Goal: Communication & Community: Share content

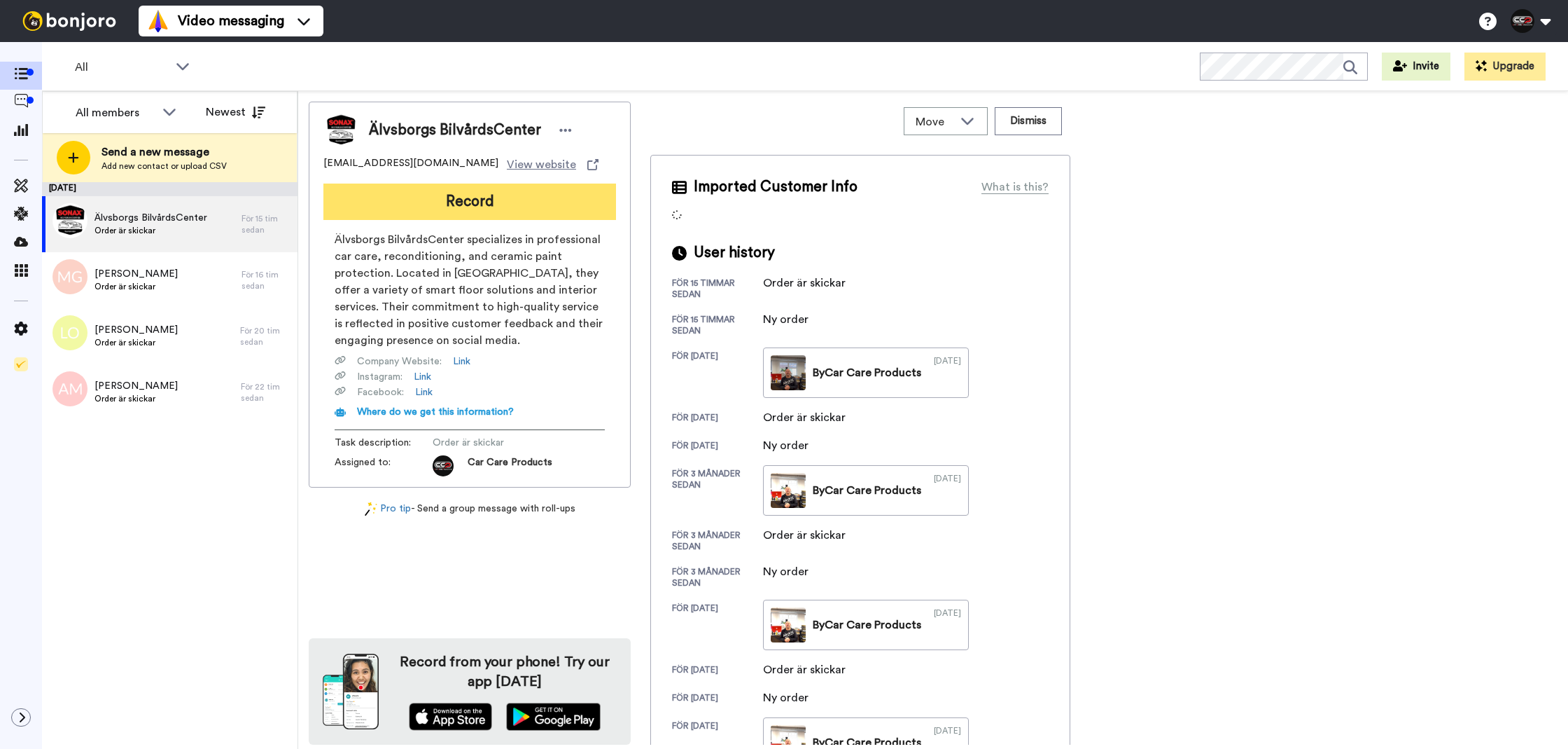
click at [520, 202] on button "Record" at bounding box center [469, 202] width 293 height 37
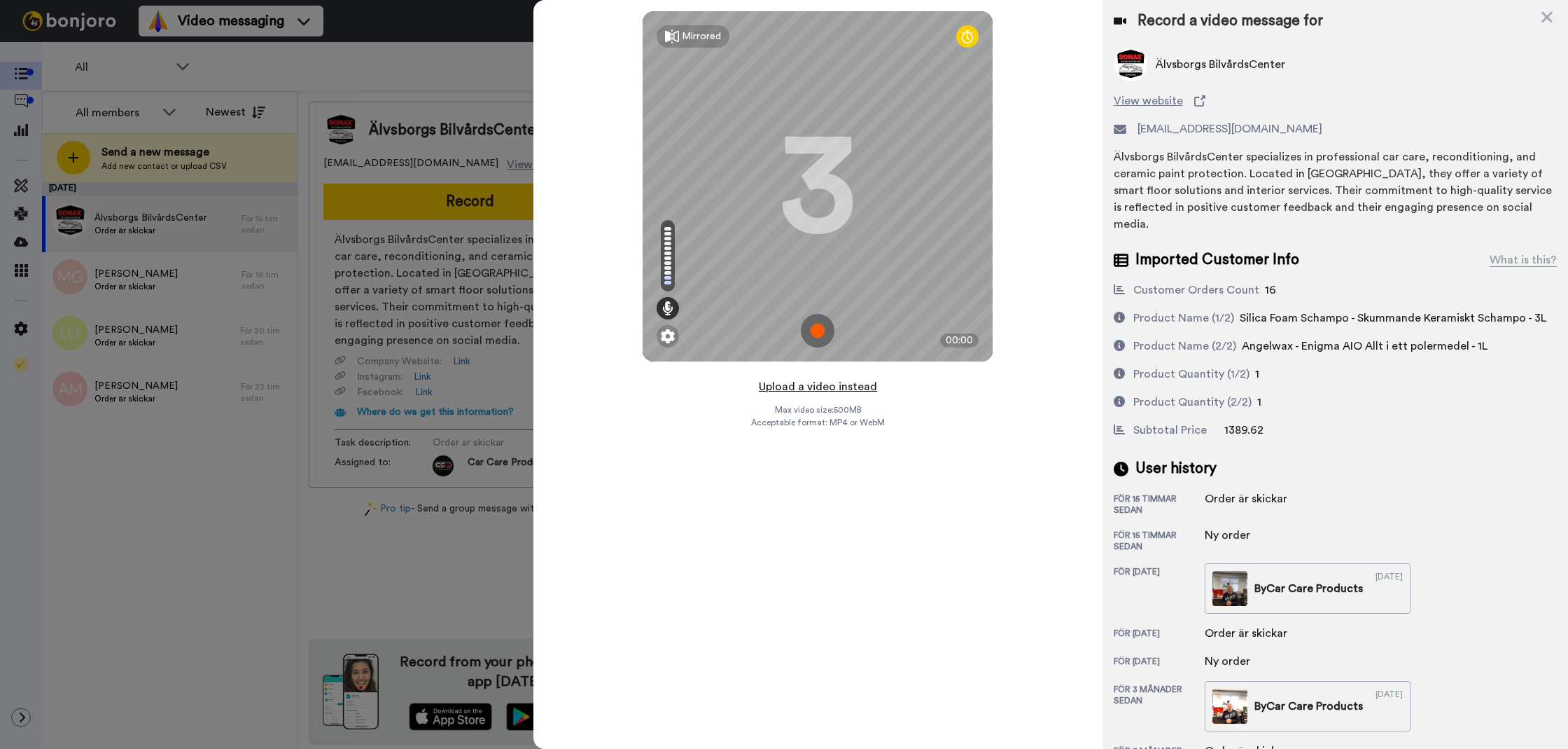
click at [800, 386] on button "Upload a video instead" at bounding box center [817, 386] width 127 height 18
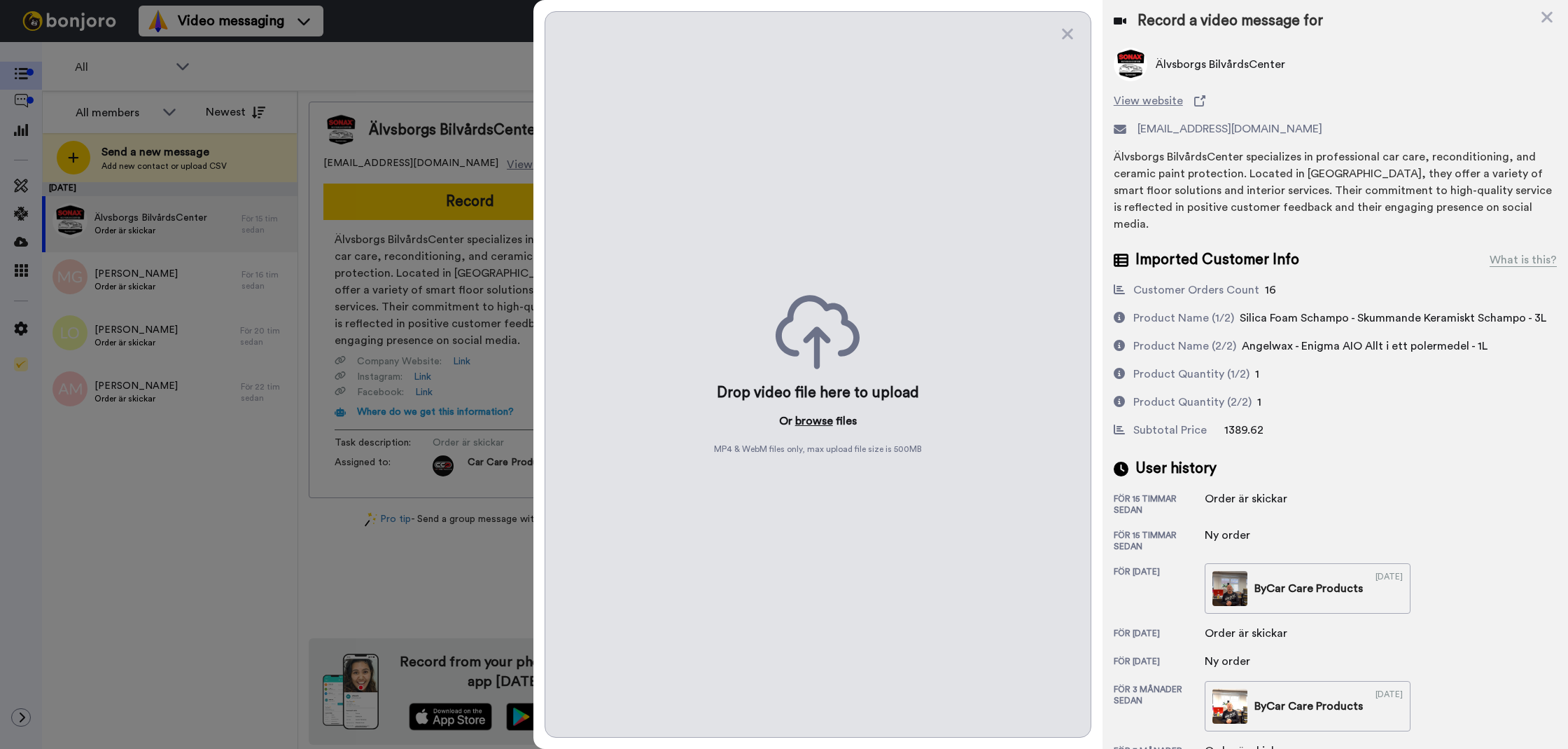
click at [819, 419] on button "browse" at bounding box center [815, 421] width 38 height 17
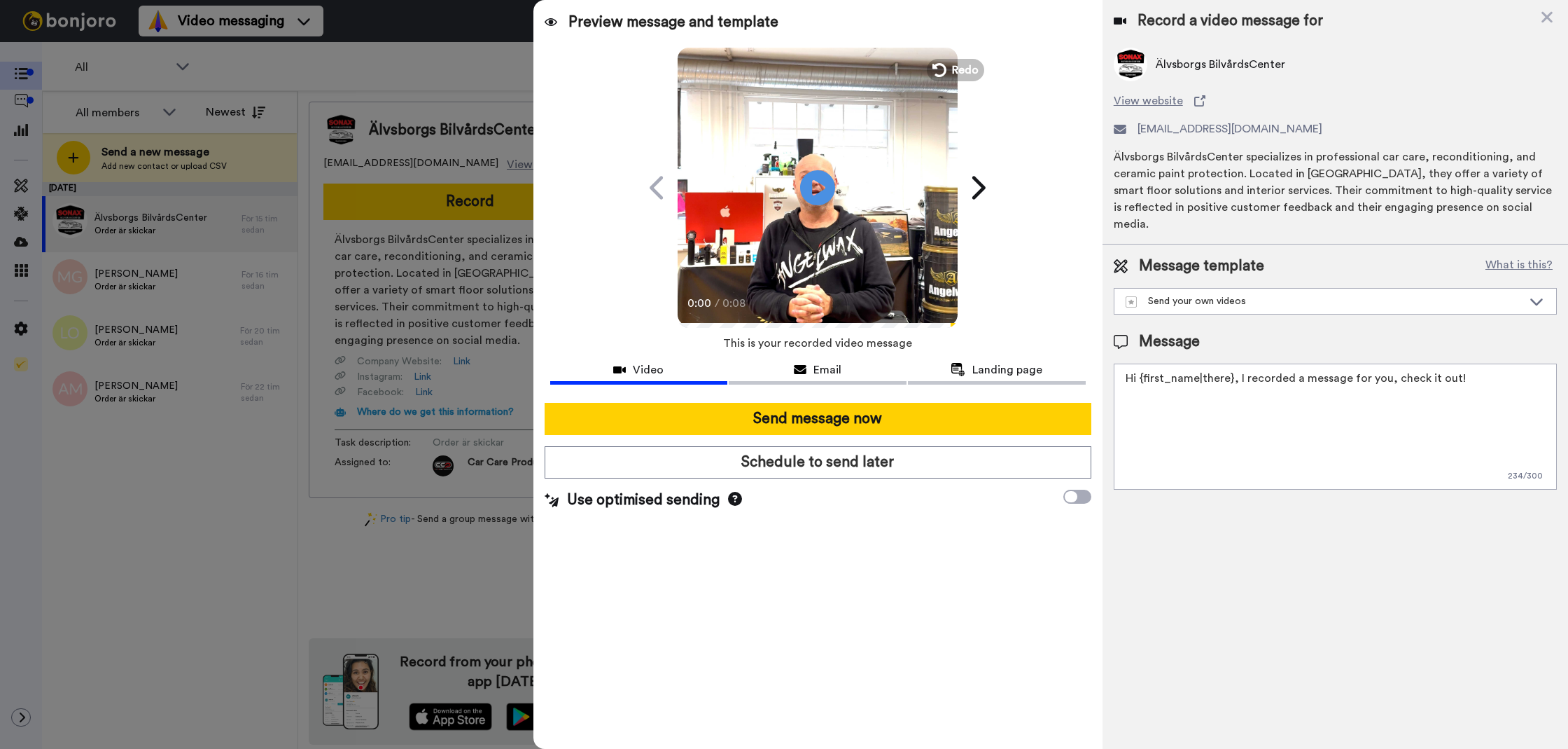
click at [1218, 366] on textarea "Hi {first_name|there}, I recorded a message for you, check it out!" at bounding box center [1335, 427] width 444 height 126
paste textarea "Tack för att du handlar hos oss! Välkommen åter."
type textarea "Tack för att du handlar hos oss! Välkommen åter."
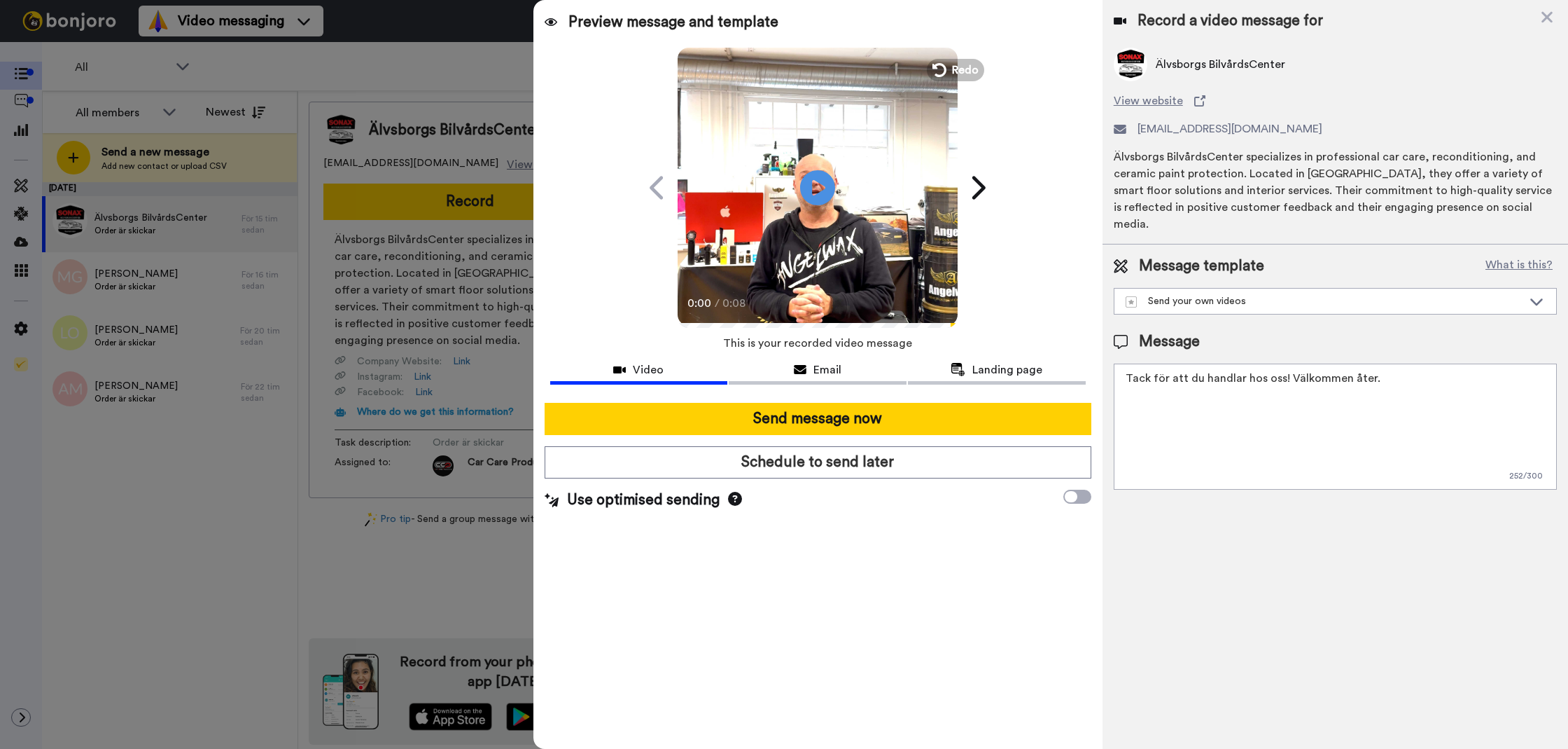
click at [1135, 552] on div "Record a video message for Älvsborgs BilvårdsCenter View website robban@bilspa.…" at bounding box center [1335, 374] width 465 height 749
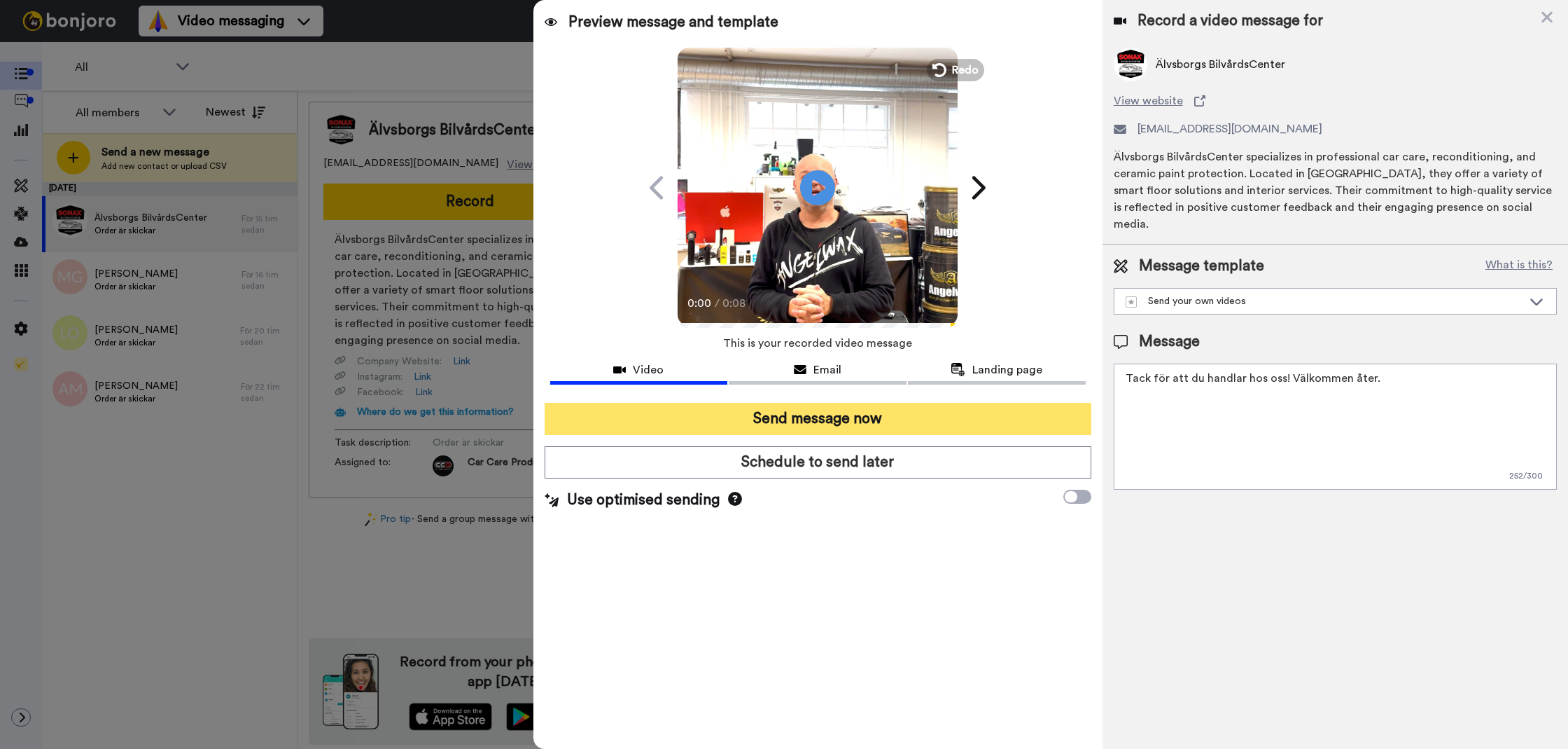
click at [863, 419] on button "Send message now" at bounding box center [817, 418] width 547 height 32
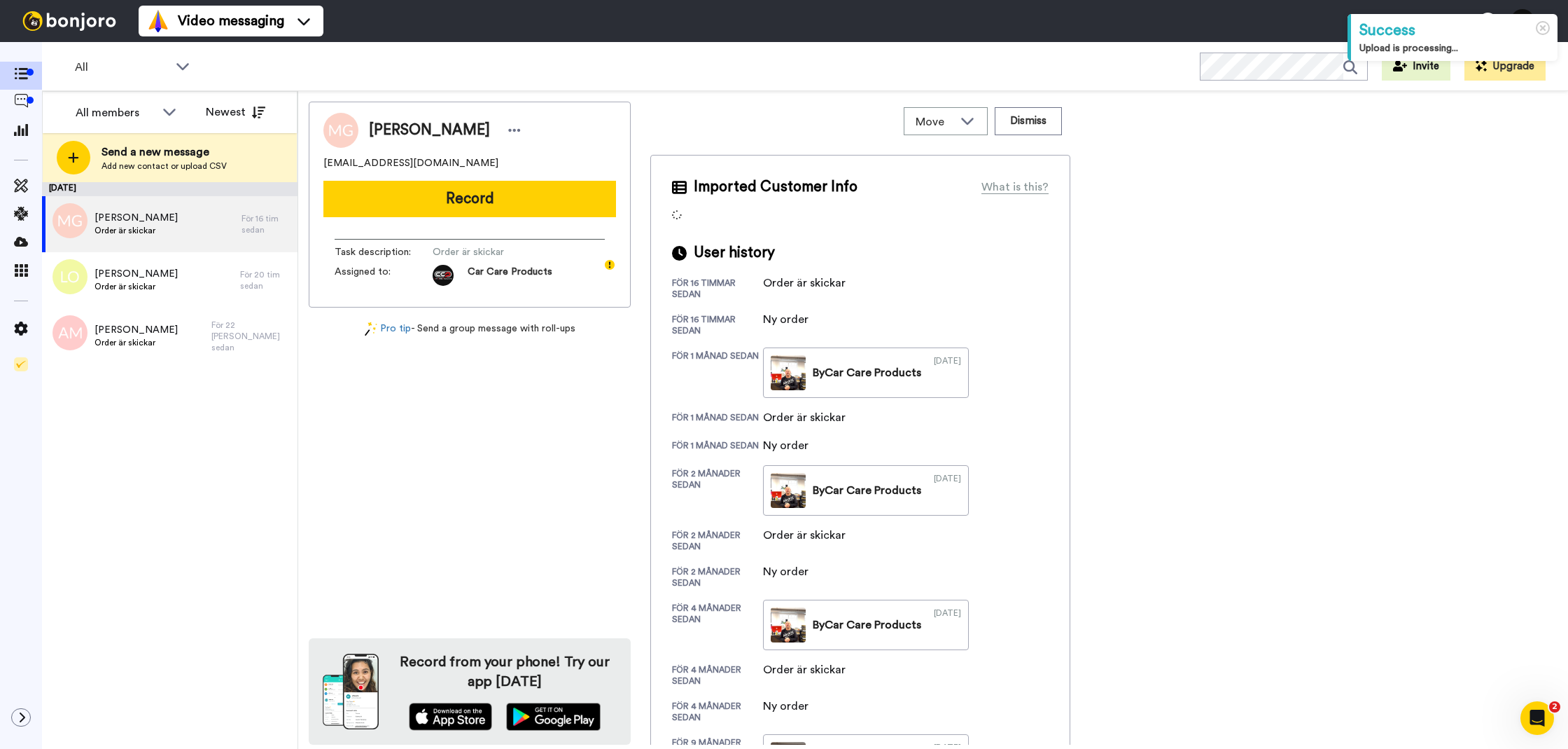
click at [425, 206] on button "Record" at bounding box center [469, 199] width 293 height 37
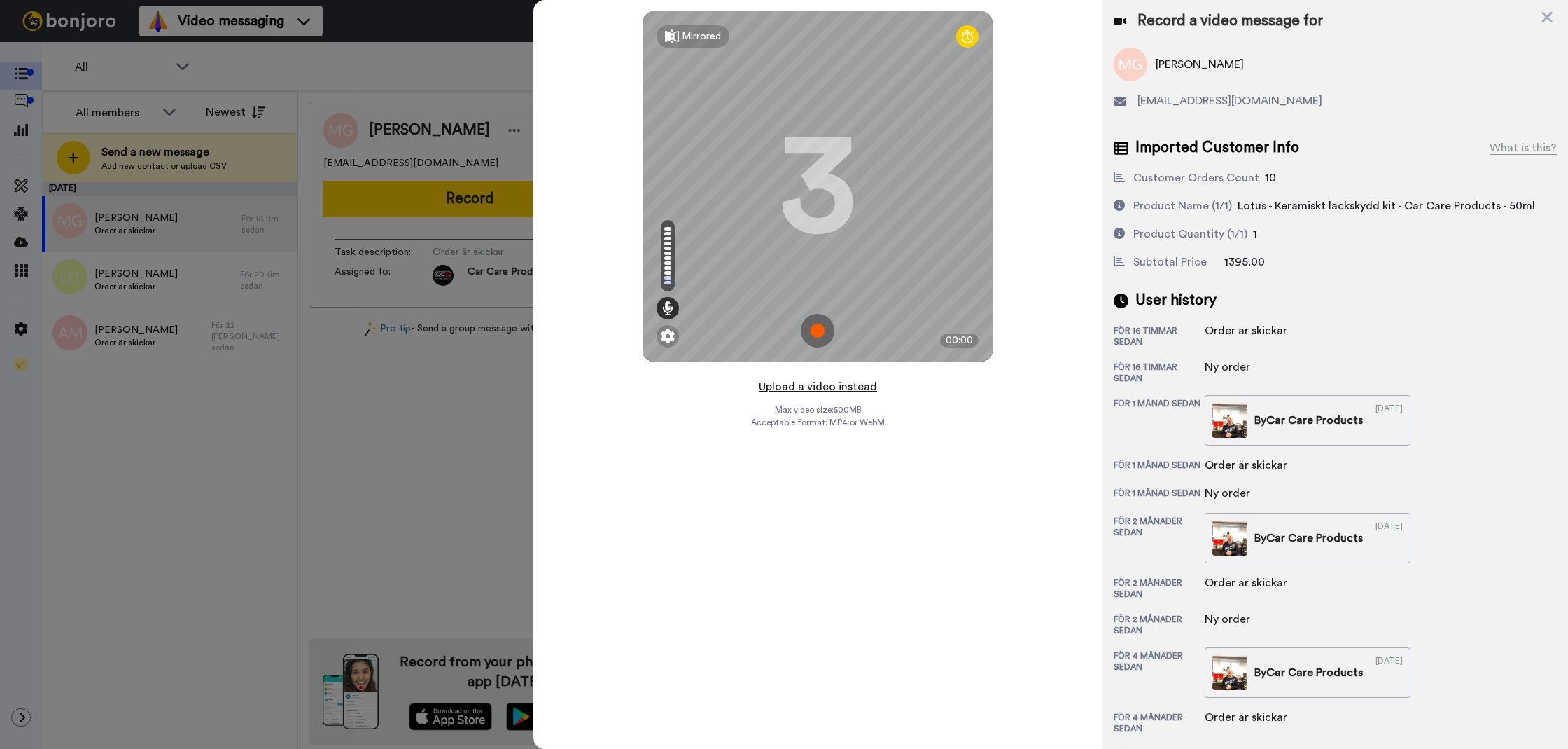
click at [792, 383] on button "Upload a video instead" at bounding box center [817, 386] width 127 height 18
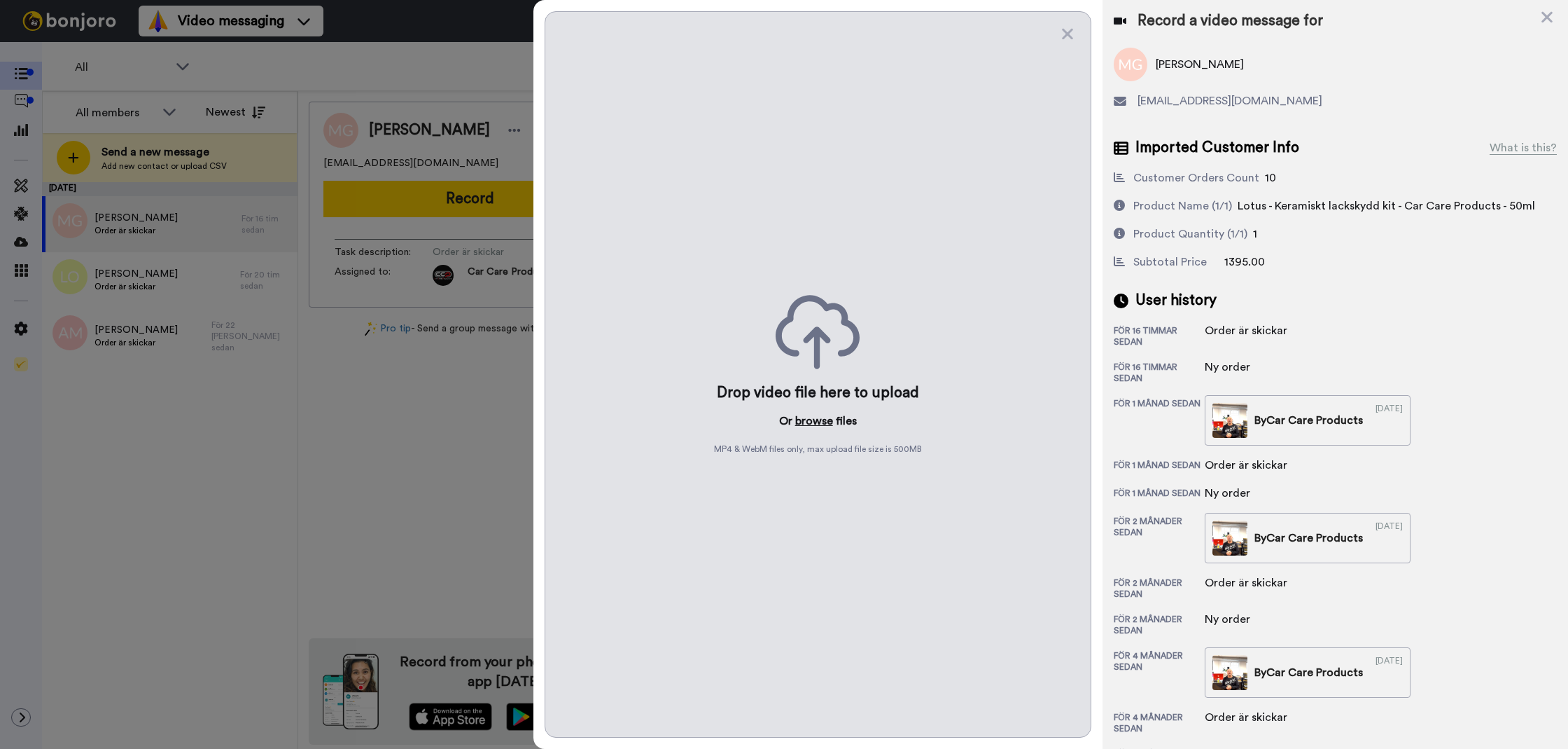
click at [826, 427] on button "browse" at bounding box center [815, 421] width 38 height 17
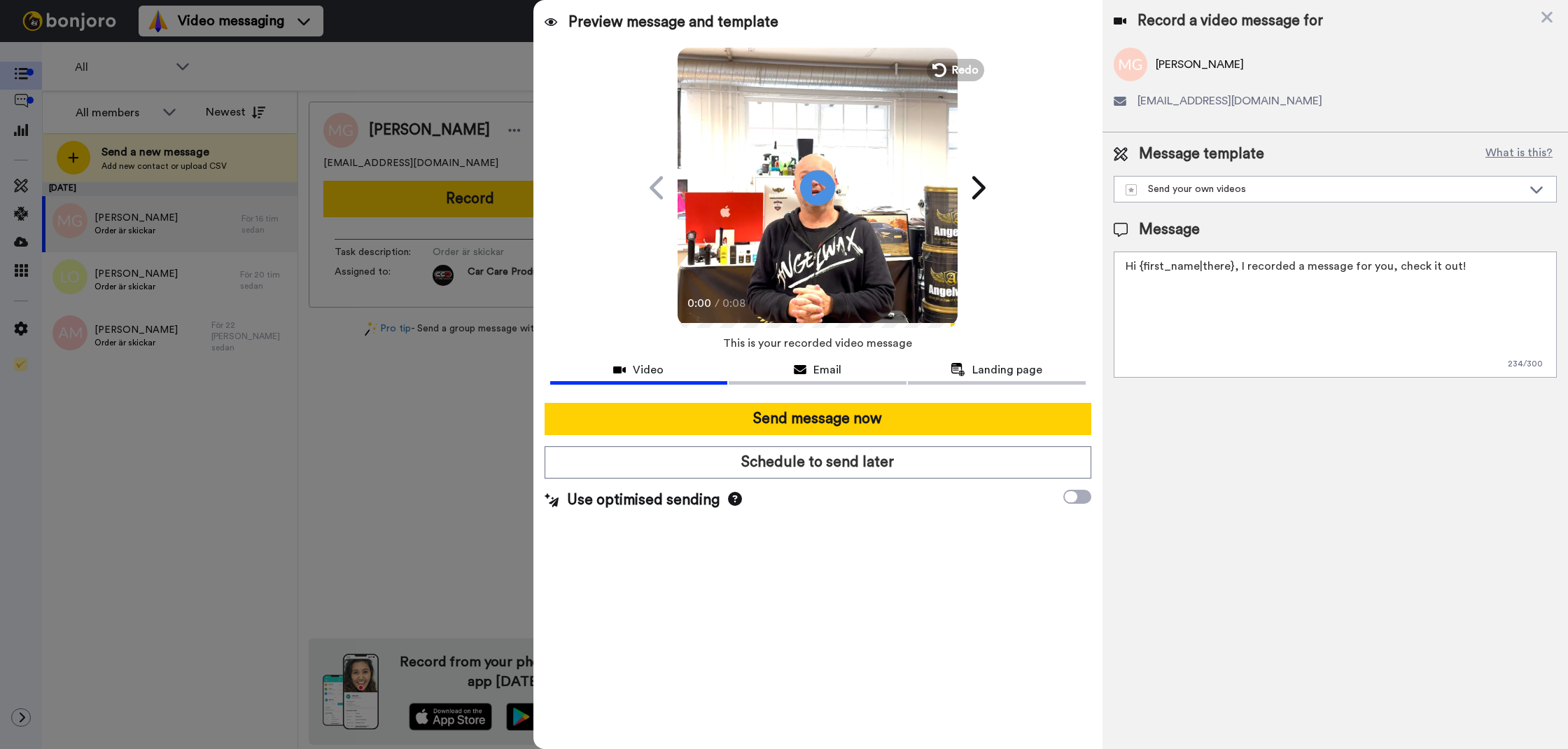
click at [1199, 351] on textarea "Hi {first_name|there}, I recorded a message for you, check it out!" at bounding box center [1335, 315] width 444 height 126
paste textarea "Tack för att du handlar hos oss! Välkommen åter."
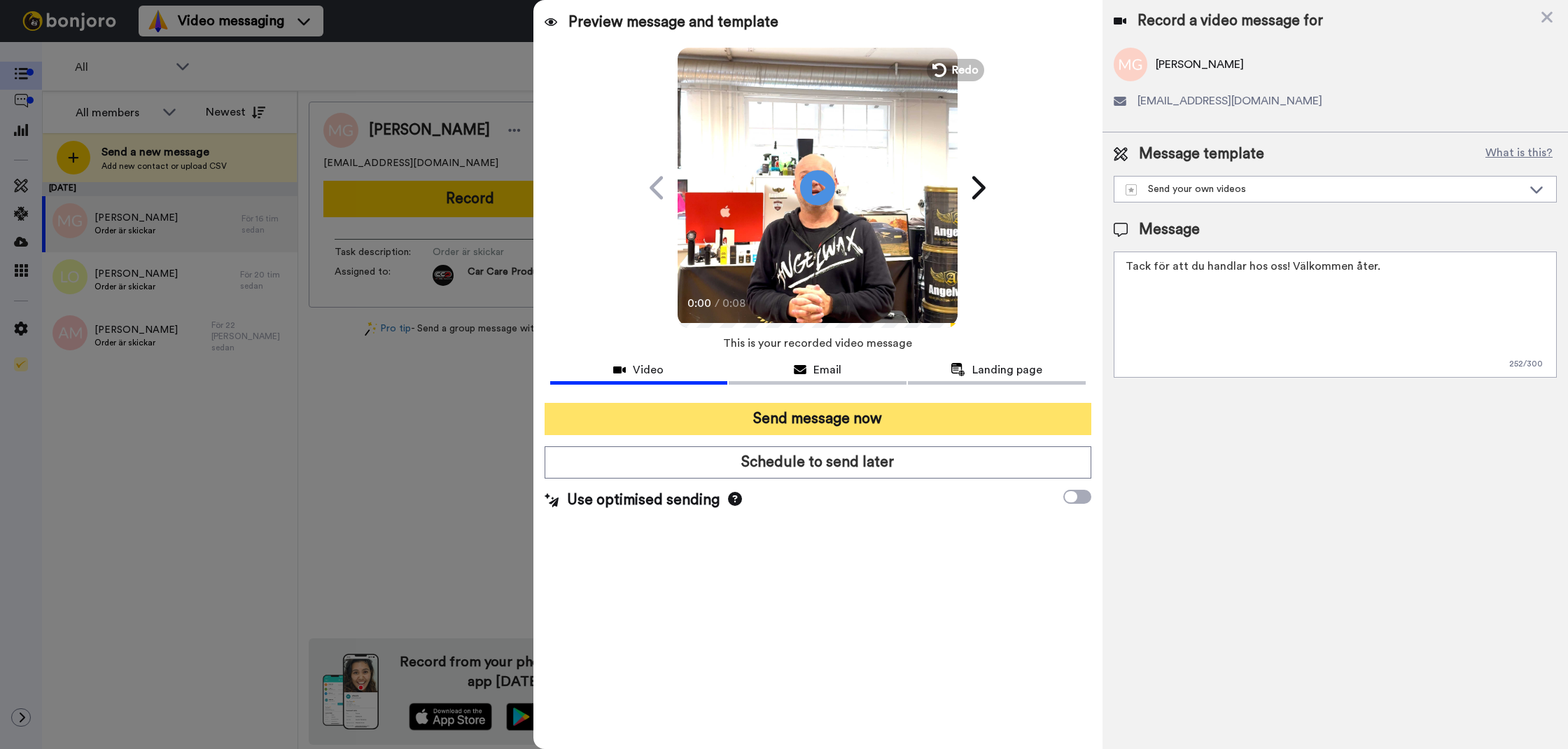
type textarea "Tack för att du handlar hos oss! Välkommen åter."
click at [997, 422] on button "Send message now" at bounding box center [817, 418] width 547 height 32
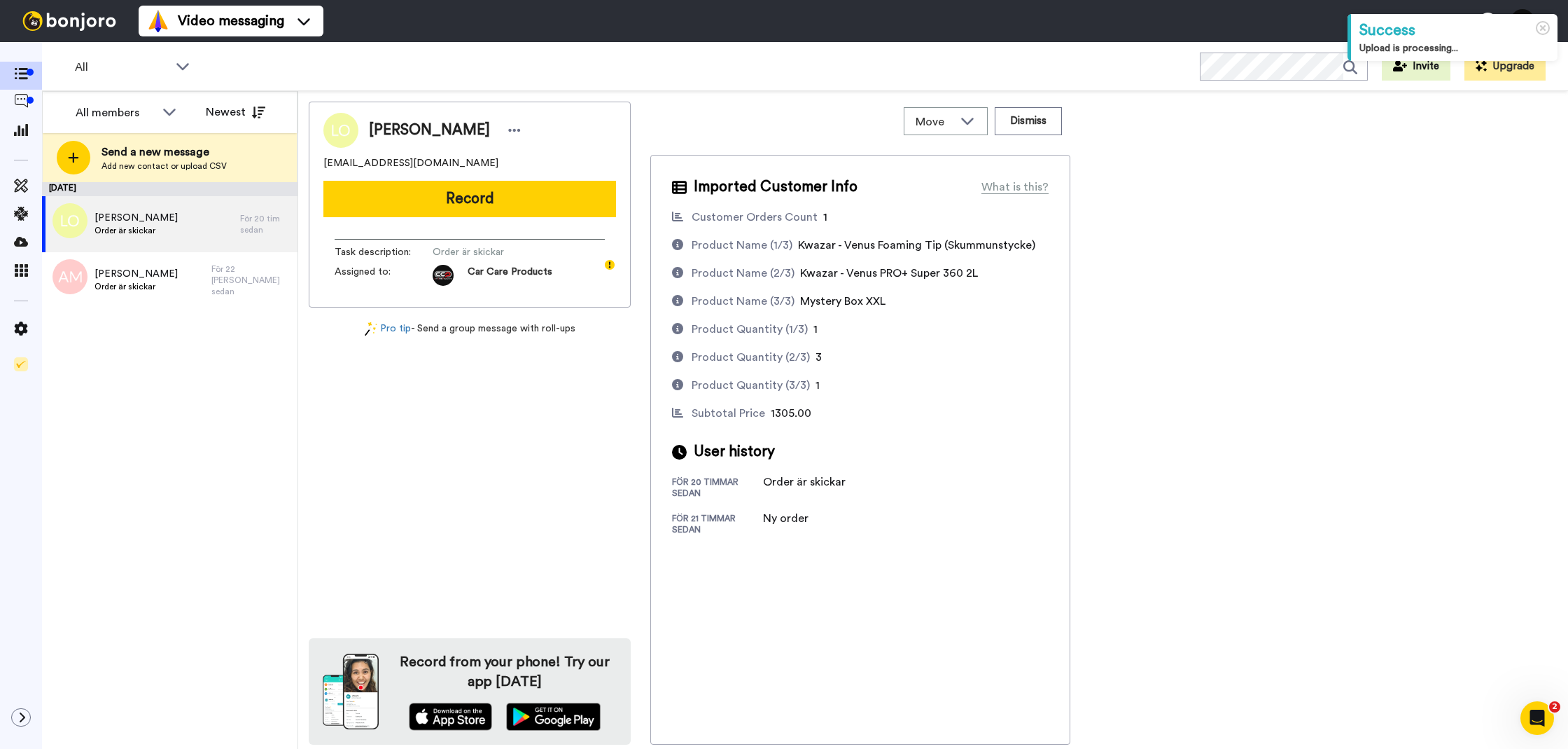
click at [553, 209] on button "Record" at bounding box center [469, 199] width 293 height 37
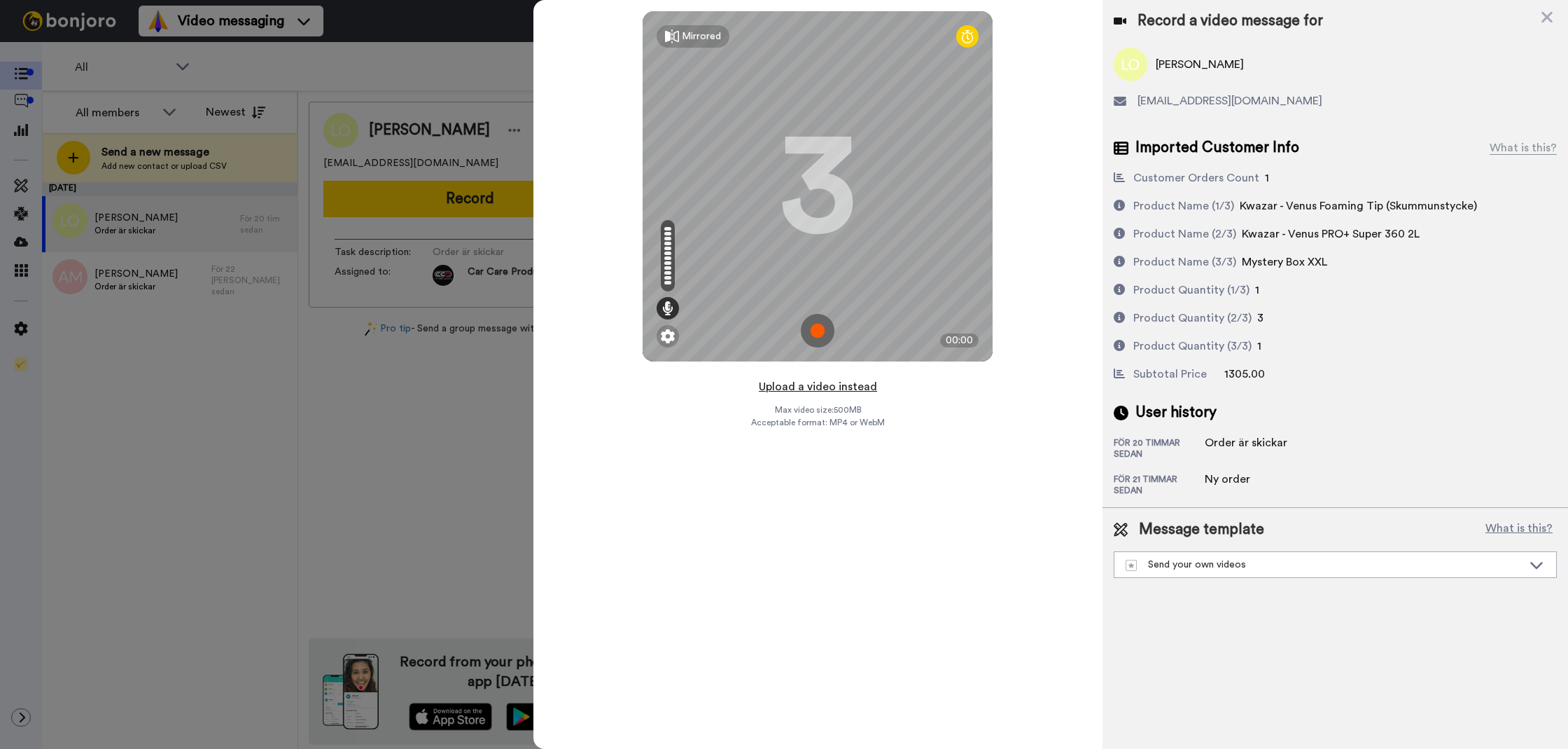
click at [797, 386] on button "Upload a video instead" at bounding box center [817, 386] width 127 height 18
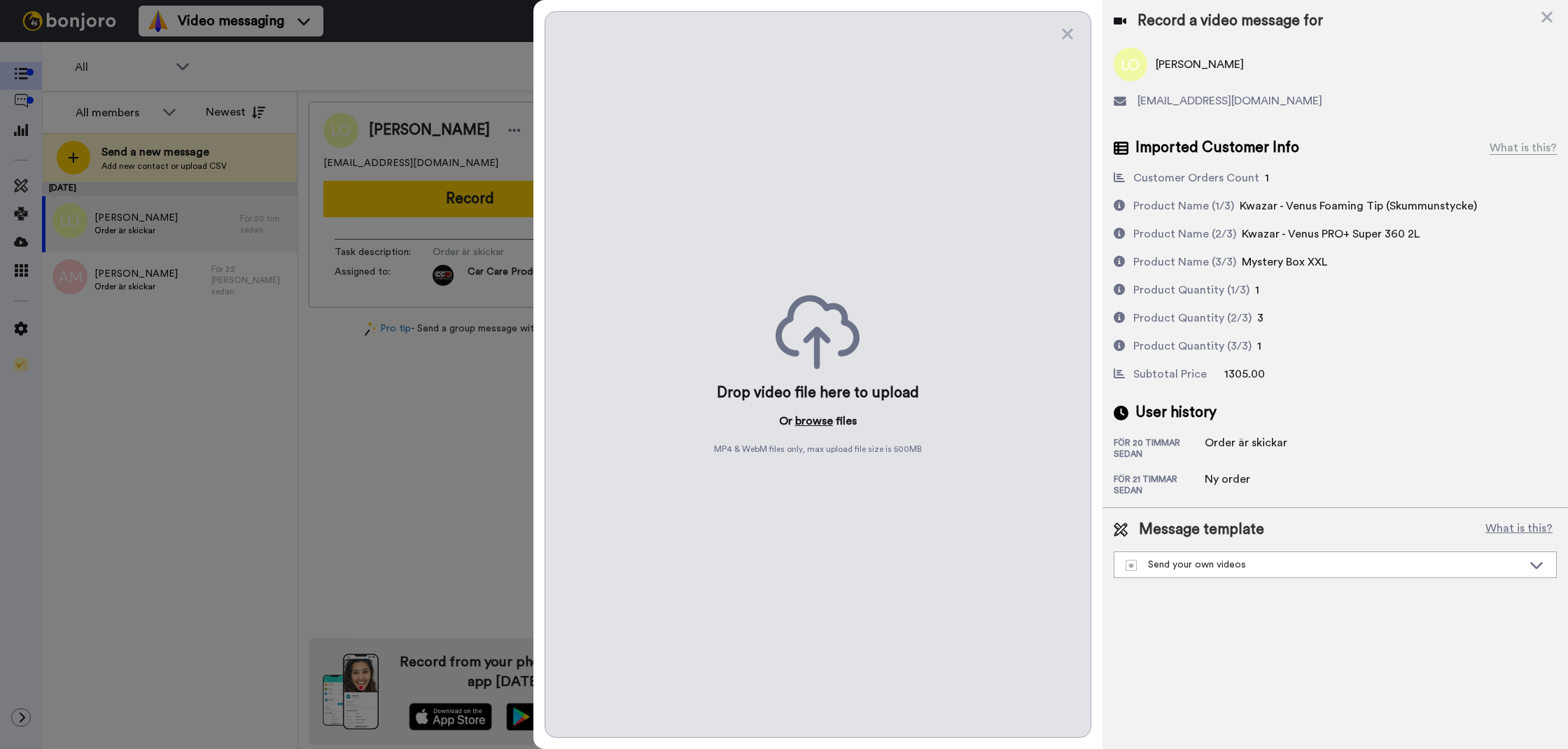
click at [806, 417] on button "browse" at bounding box center [815, 421] width 38 height 17
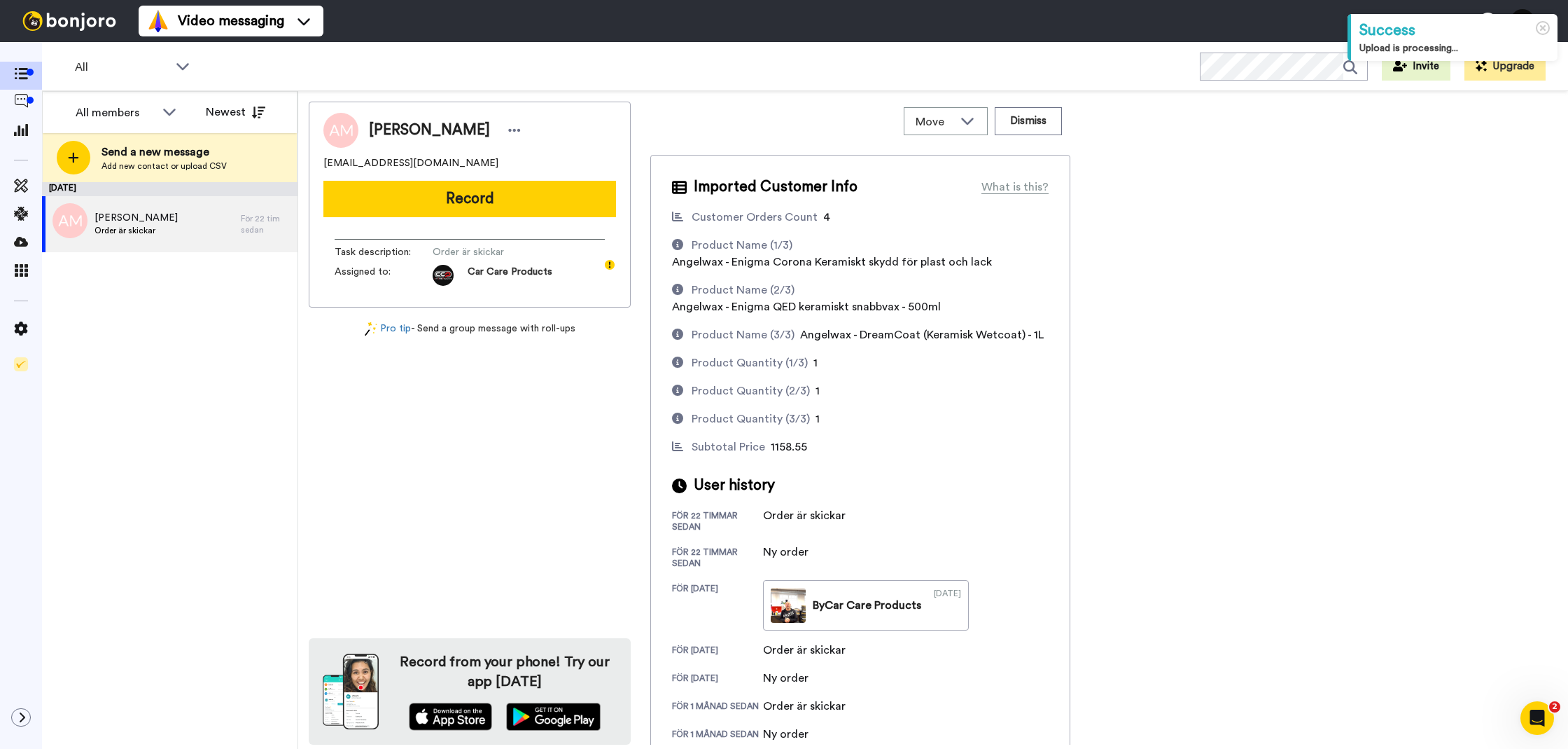
click at [426, 183] on button "Record" at bounding box center [469, 199] width 293 height 37
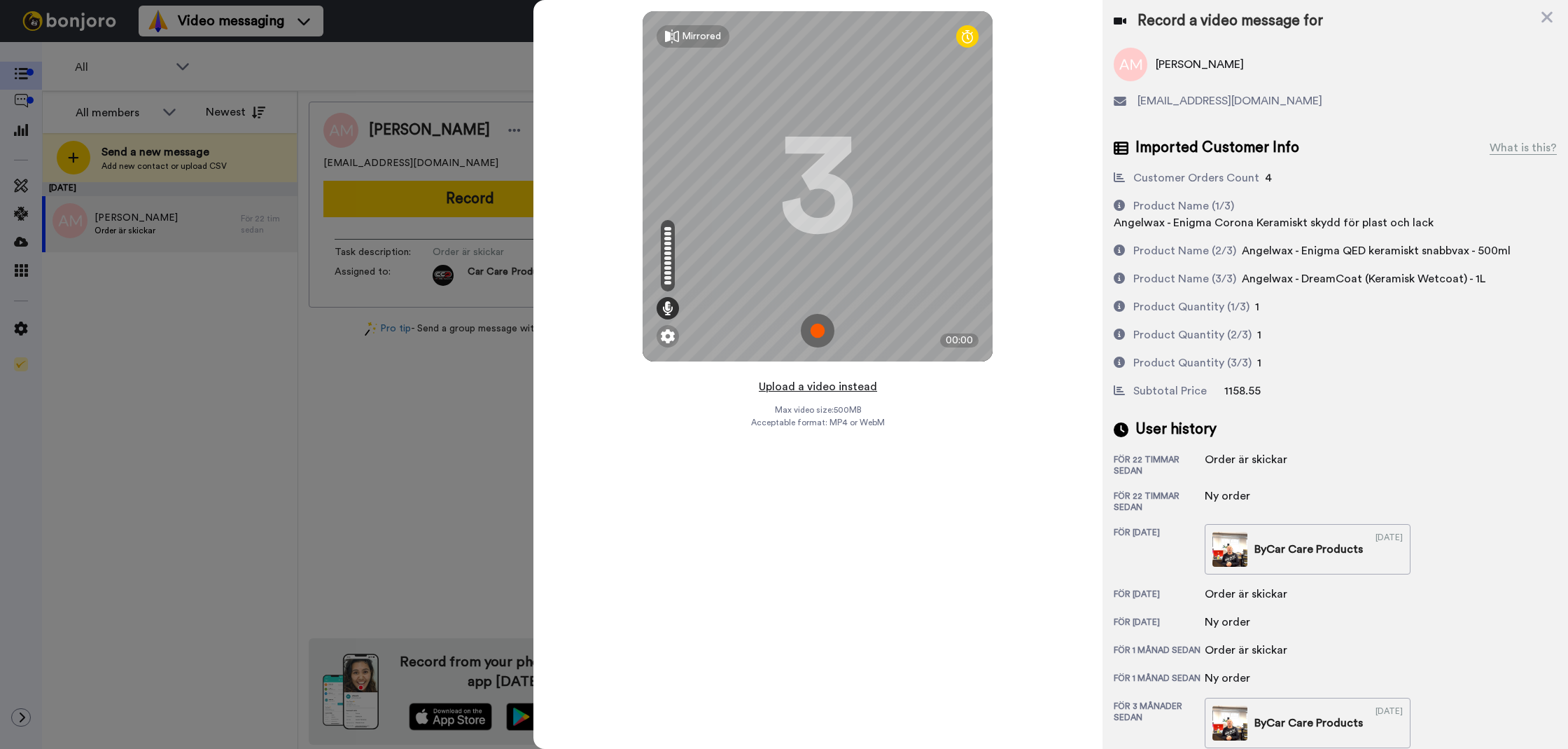
click at [809, 386] on button "Upload a video instead" at bounding box center [817, 386] width 127 height 18
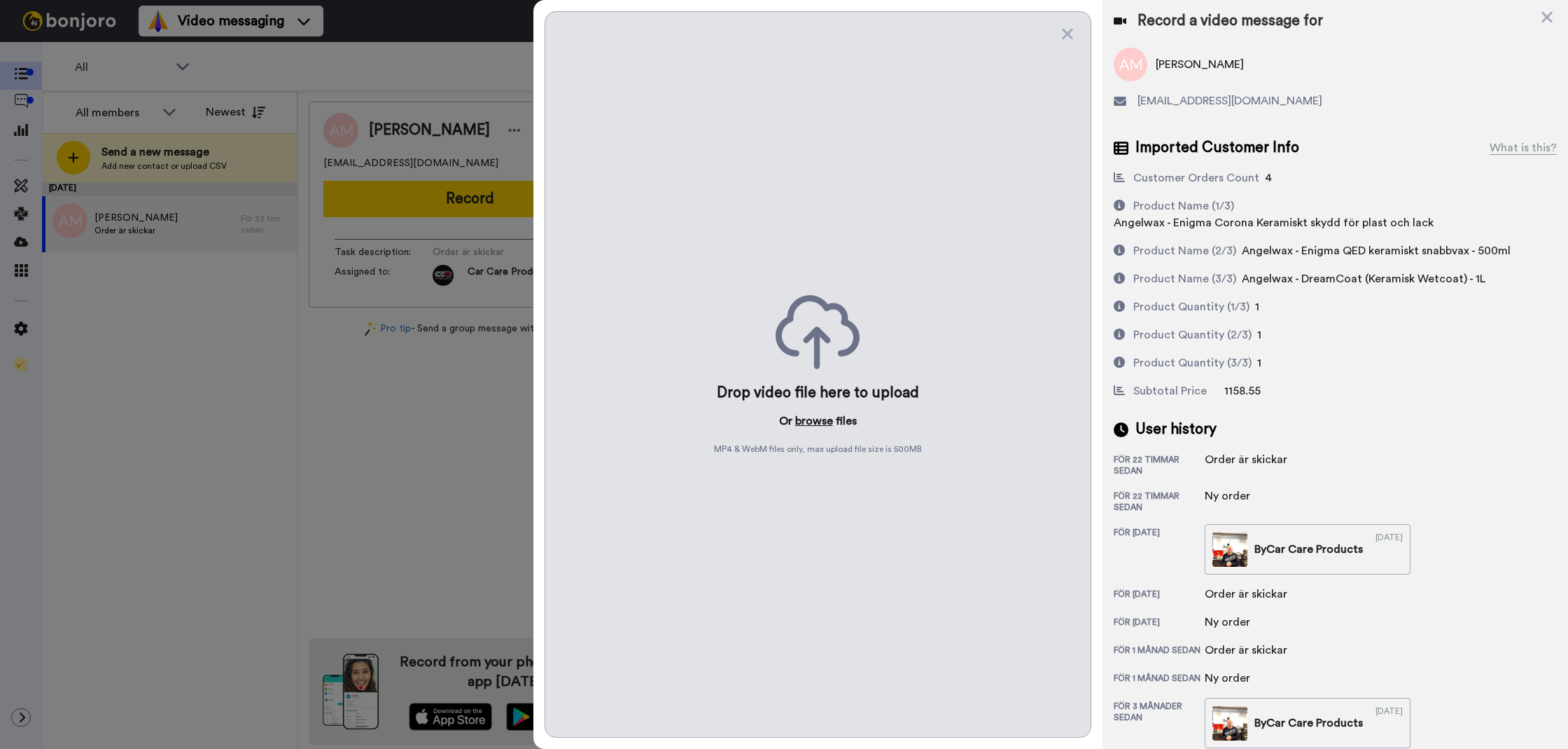
click at [815, 416] on button "browse" at bounding box center [815, 421] width 38 height 17
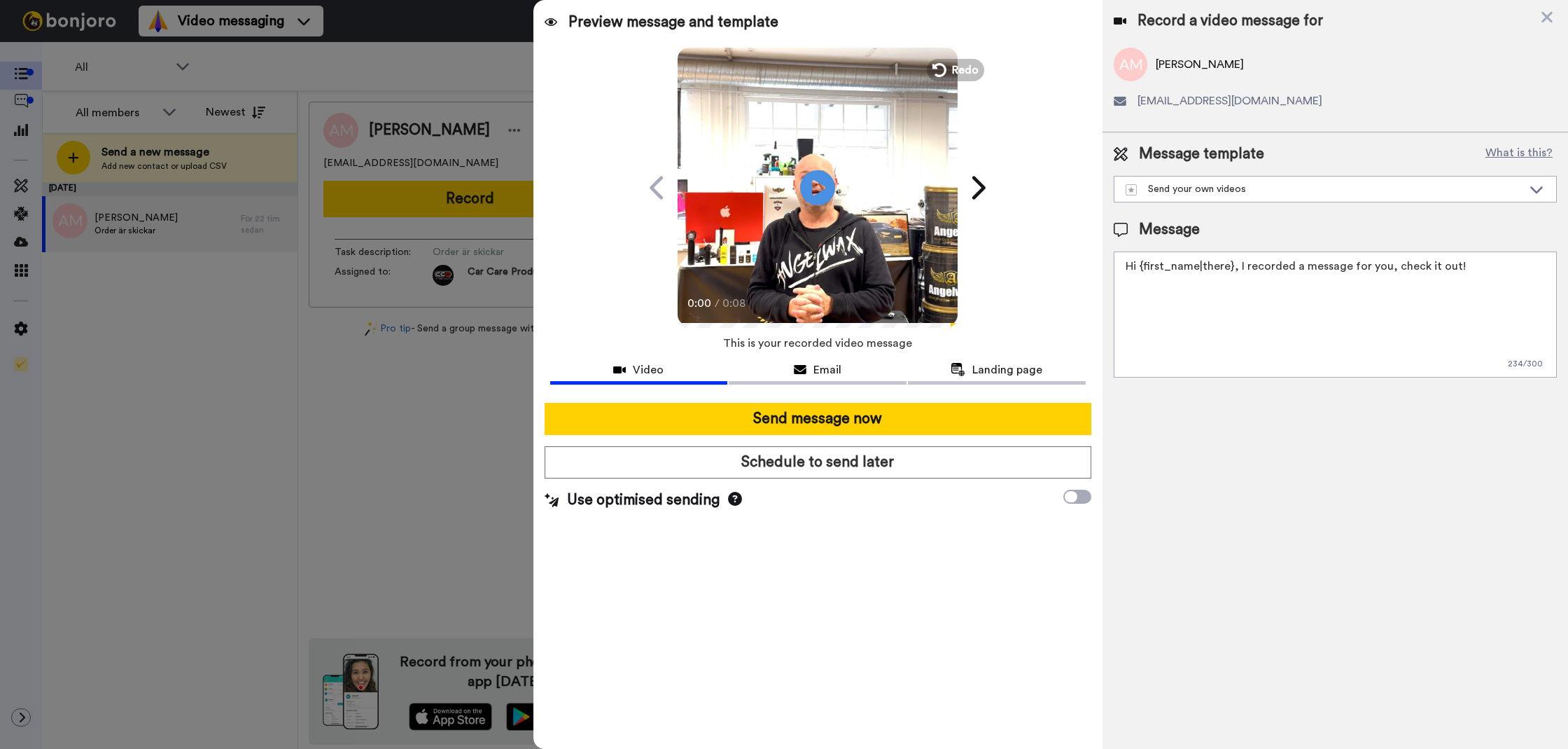
click at [1359, 344] on textarea "Hi {first_name|there}, I recorded a message for you, check it out!" at bounding box center [1335, 315] width 444 height 126
paste textarea "Tack för att du handlar hos oss! Välkommen åter."
type textarea "Tack för att du handlar hos oss! Välkommen åter."
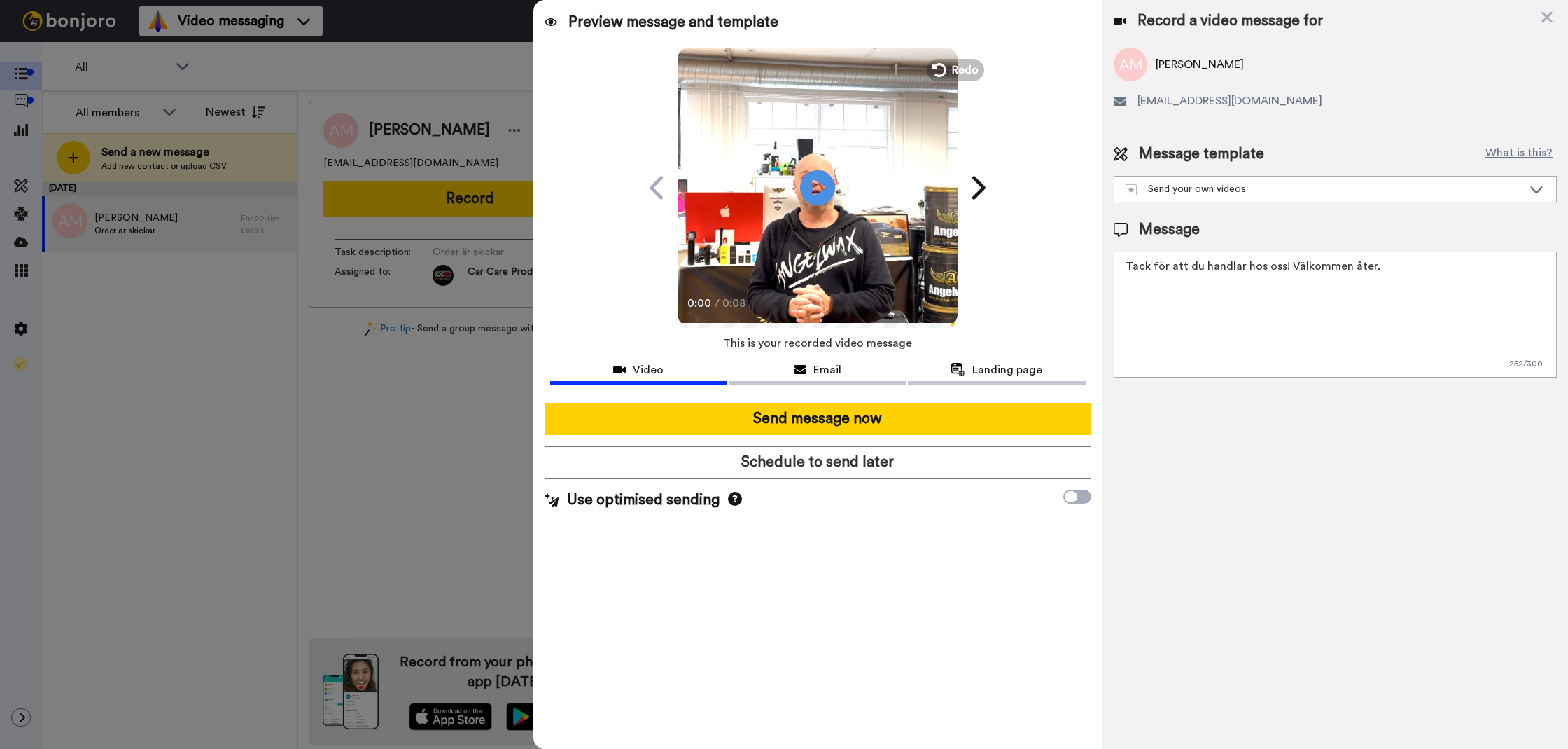
click at [1213, 425] on div "Record a video message for Adam Misic 04adammisic@gmail.com Message template Wh…" at bounding box center [1335, 374] width 465 height 749
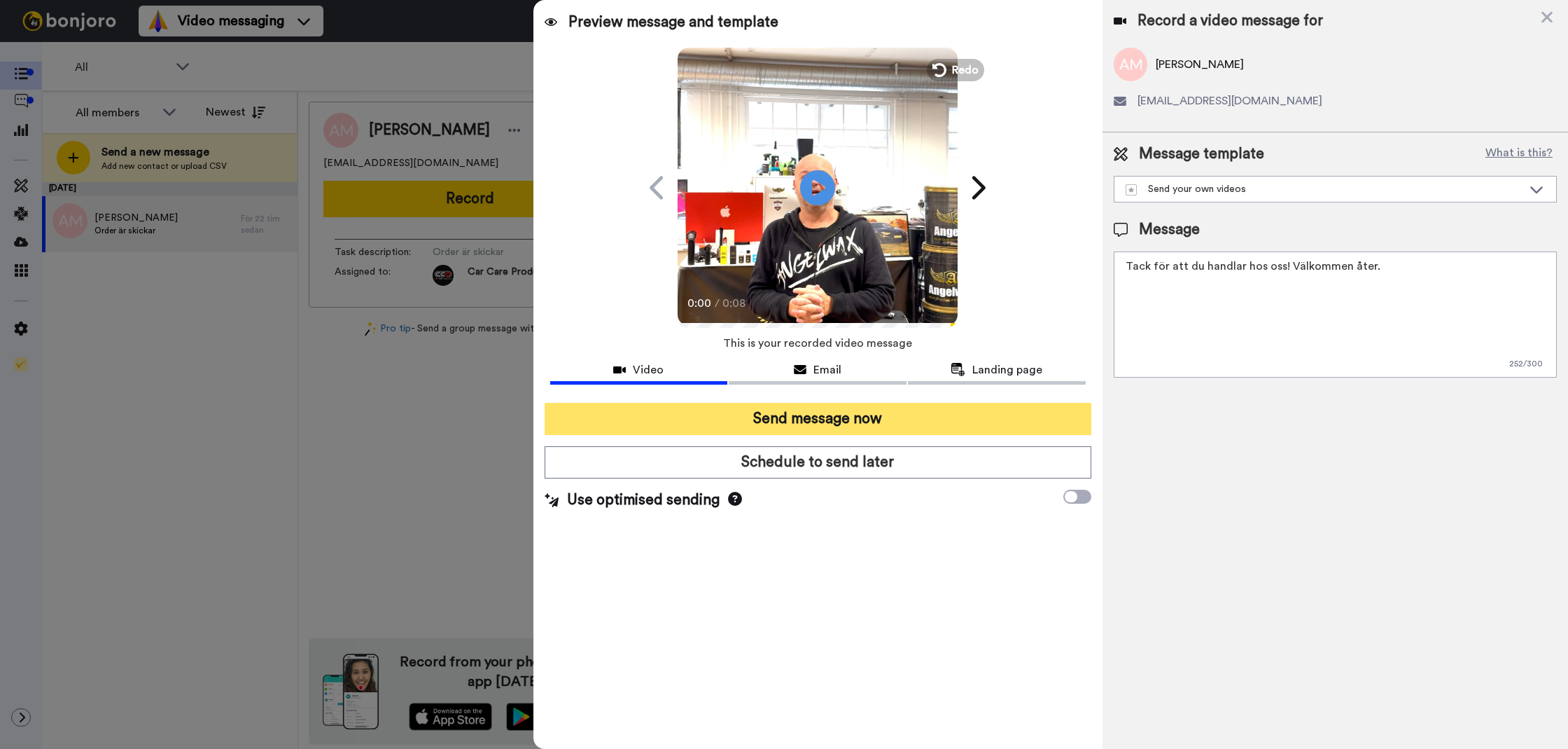
click at [915, 409] on button "Send message now" at bounding box center [817, 418] width 547 height 32
